Goal: Information Seeking & Learning: Check status

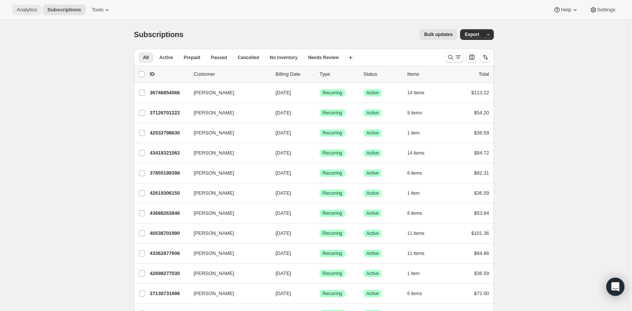
click at [34, 10] on span "Analytics" at bounding box center [27, 10] width 20 height 6
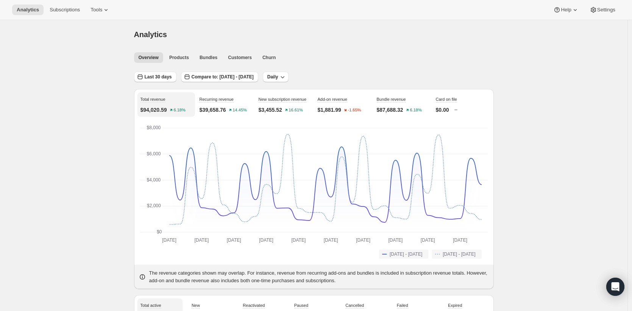
click at [183, 55] on span "Products" at bounding box center [179, 58] width 20 height 6
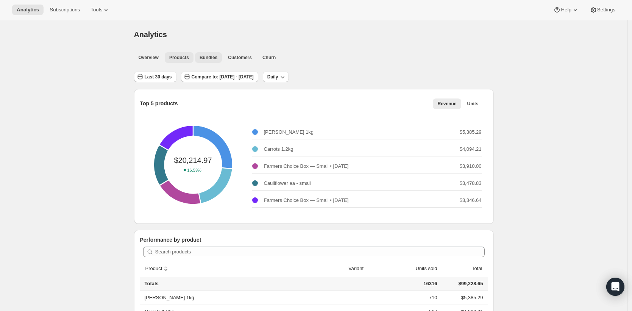
click at [216, 60] on span "Bundles" at bounding box center [209, 58] width 18 height 6
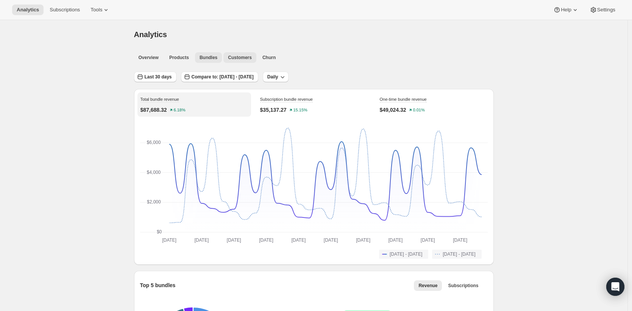
click at [236, 56] on span "Customers" at bounding box center [240, 58] width 24 height 6
